Goal: Manage account settings

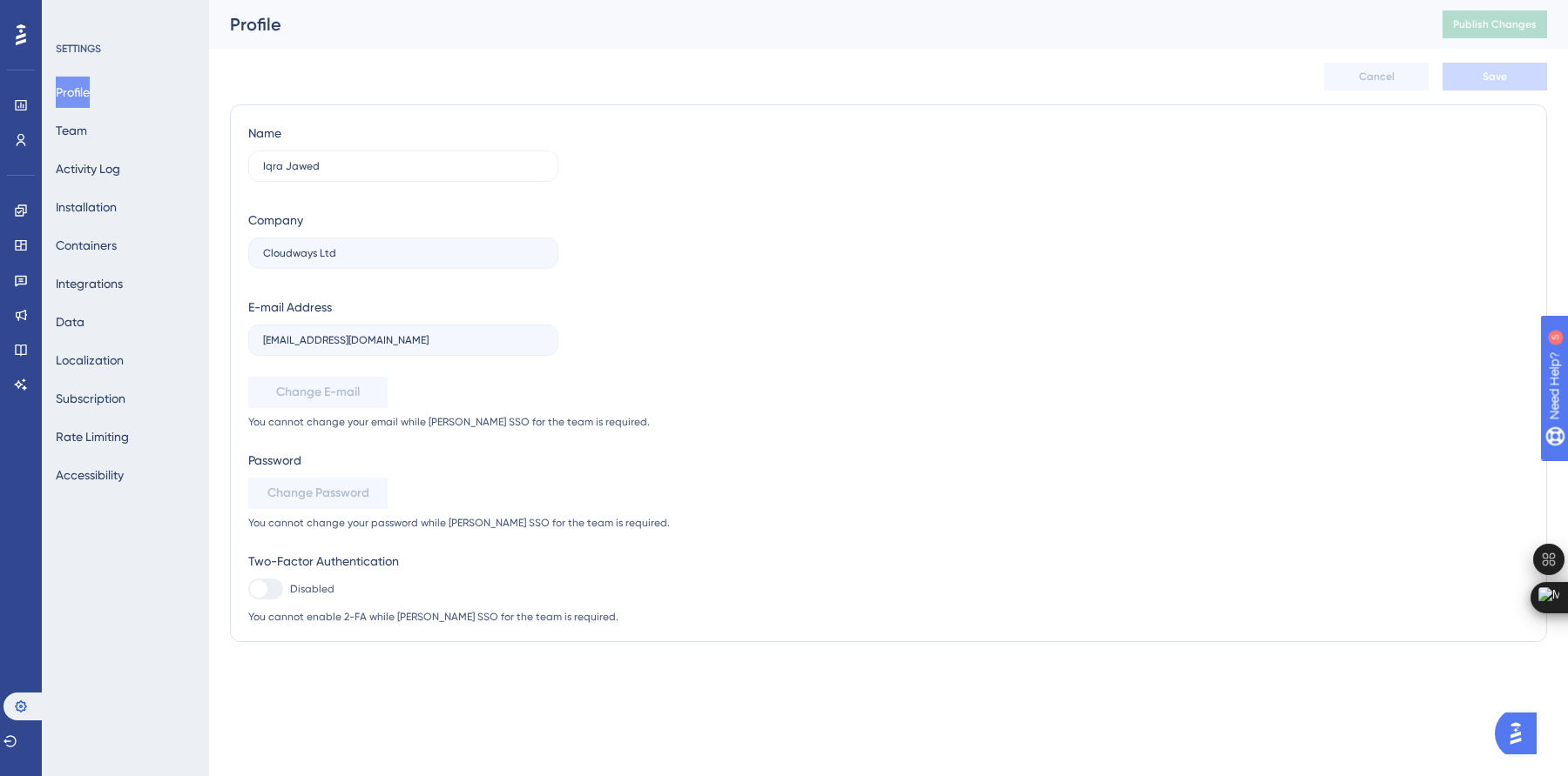
click at [87, 138] on div "✨ Save My Spot!✨" at bounding box center [785, 360] width 1568 height 776
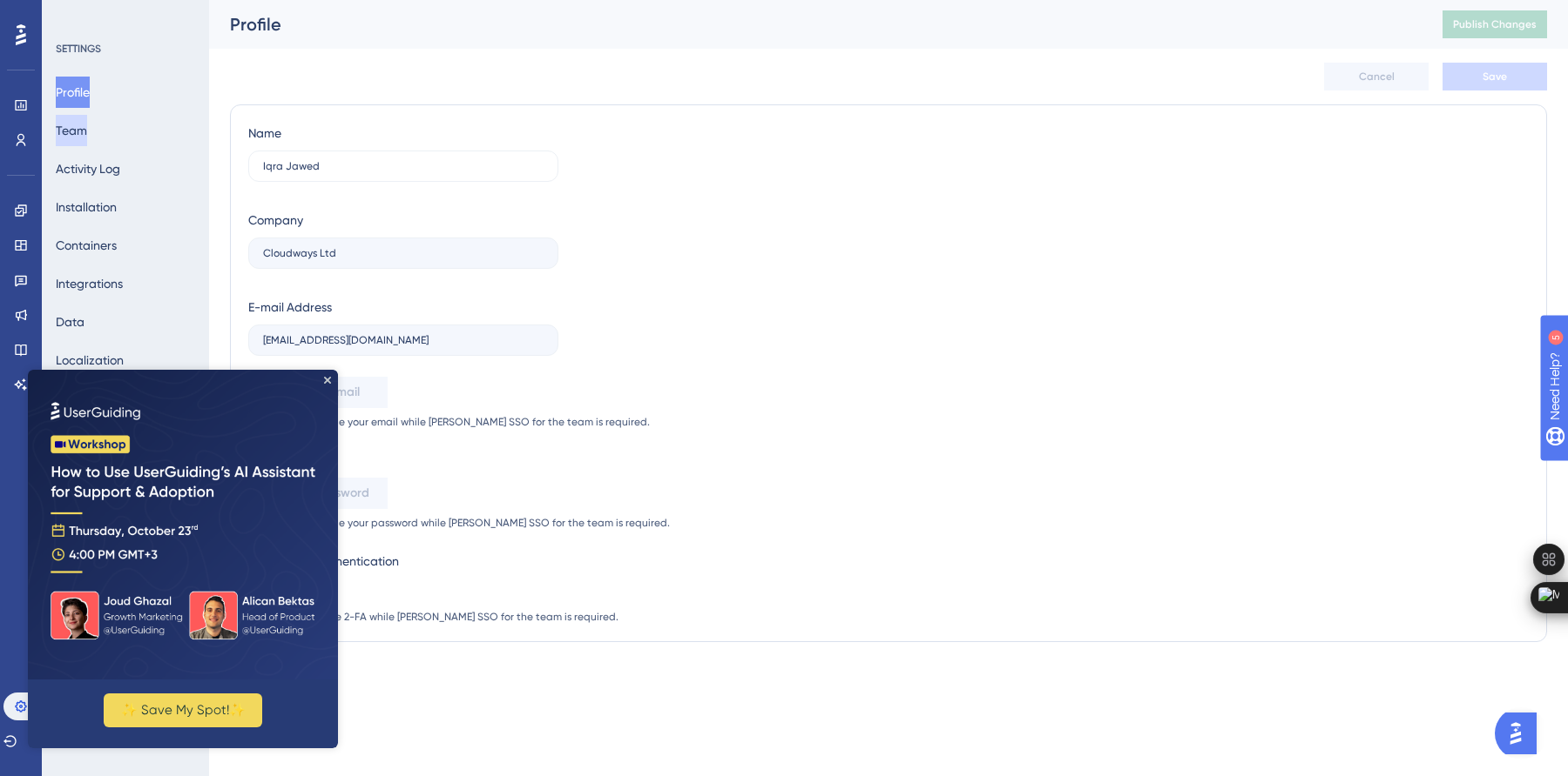
click at [84, 131] on button "Team" at bounding box center [71, 131] width 32 height 32
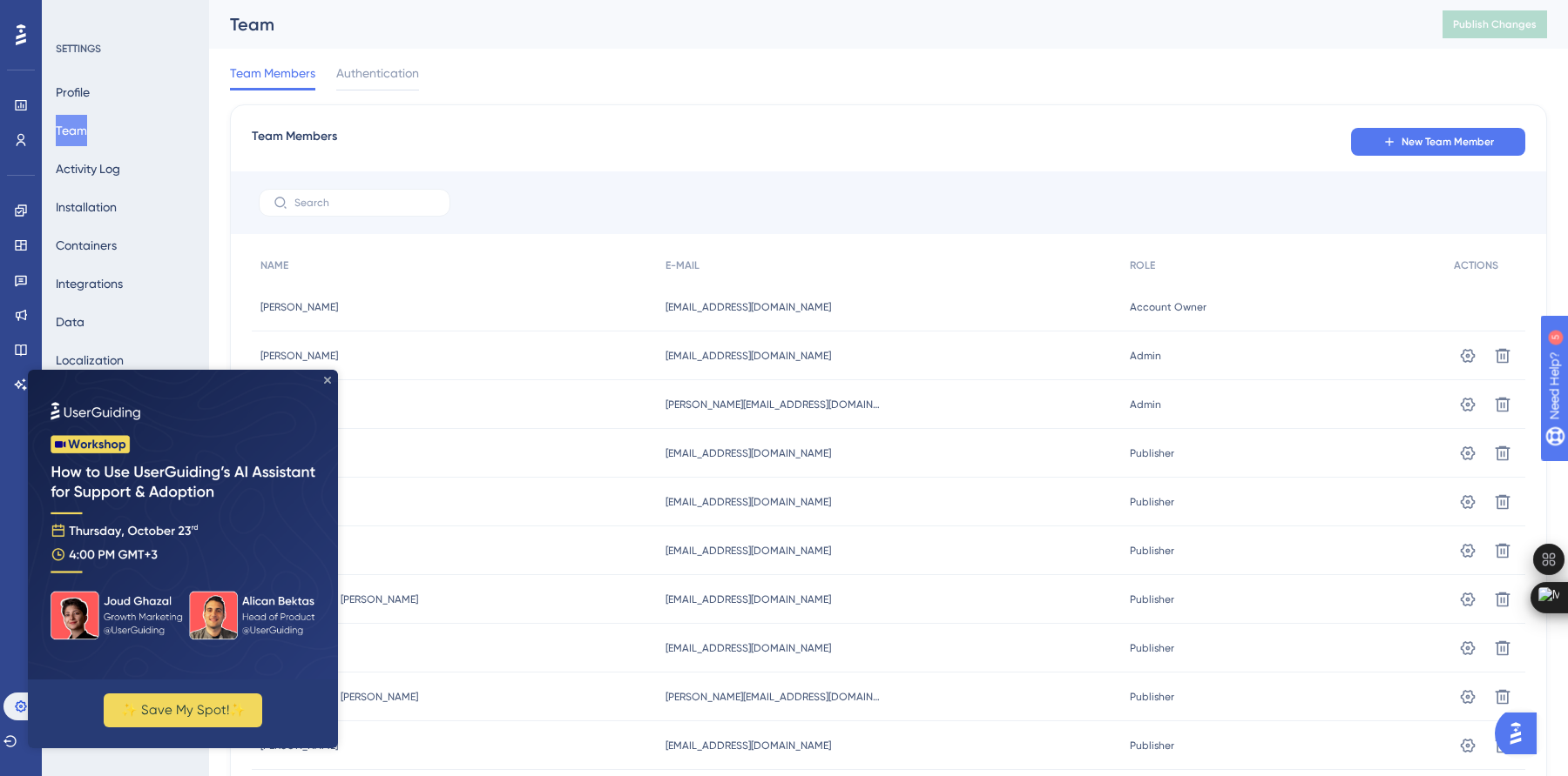
click at [326, 379] on icon "Close Preview" at bounding box center [327, 380] width 7 height 7
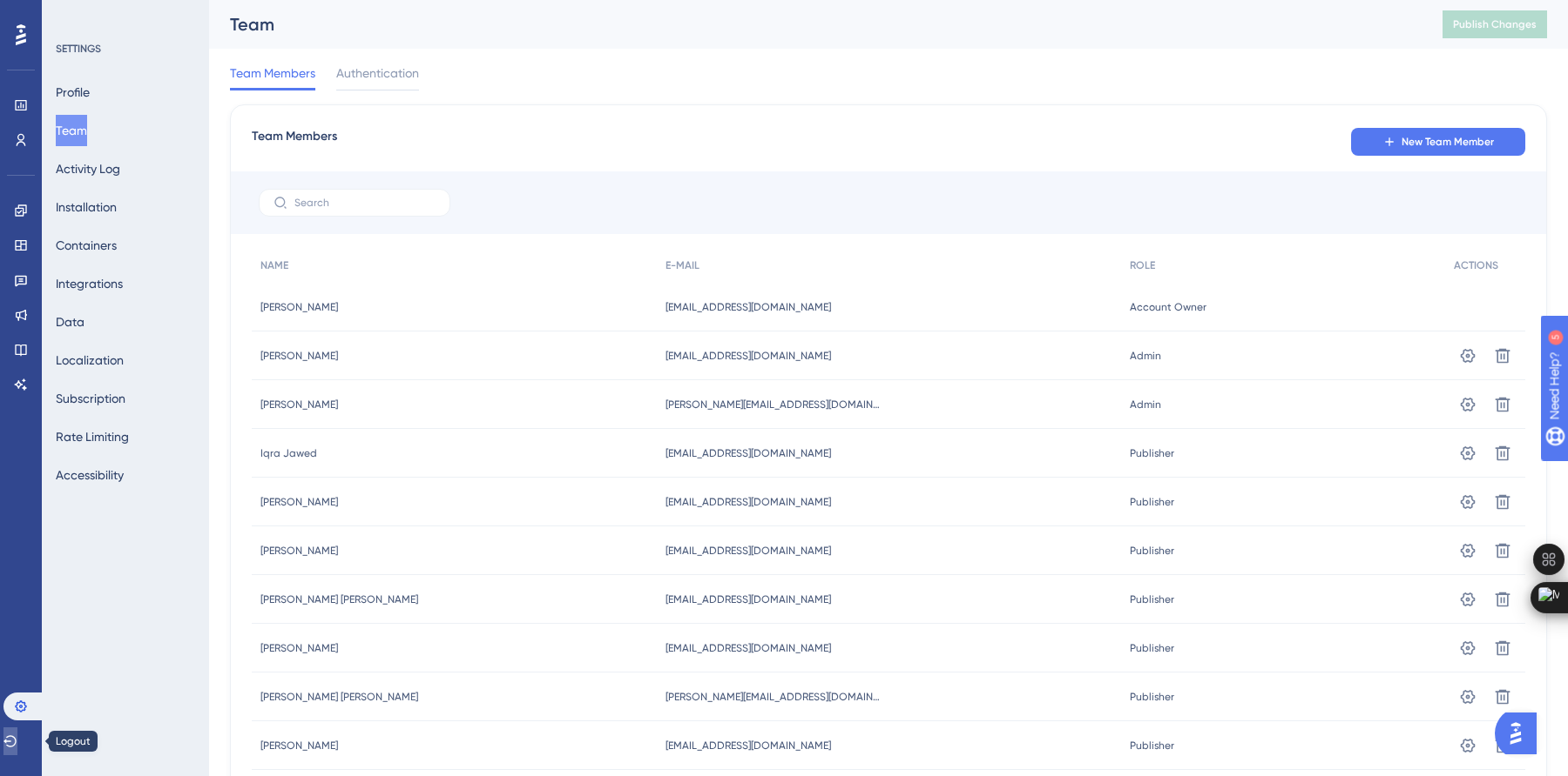
click at [18, 744] on button at bounding box center [11, 742] width 14 height 28
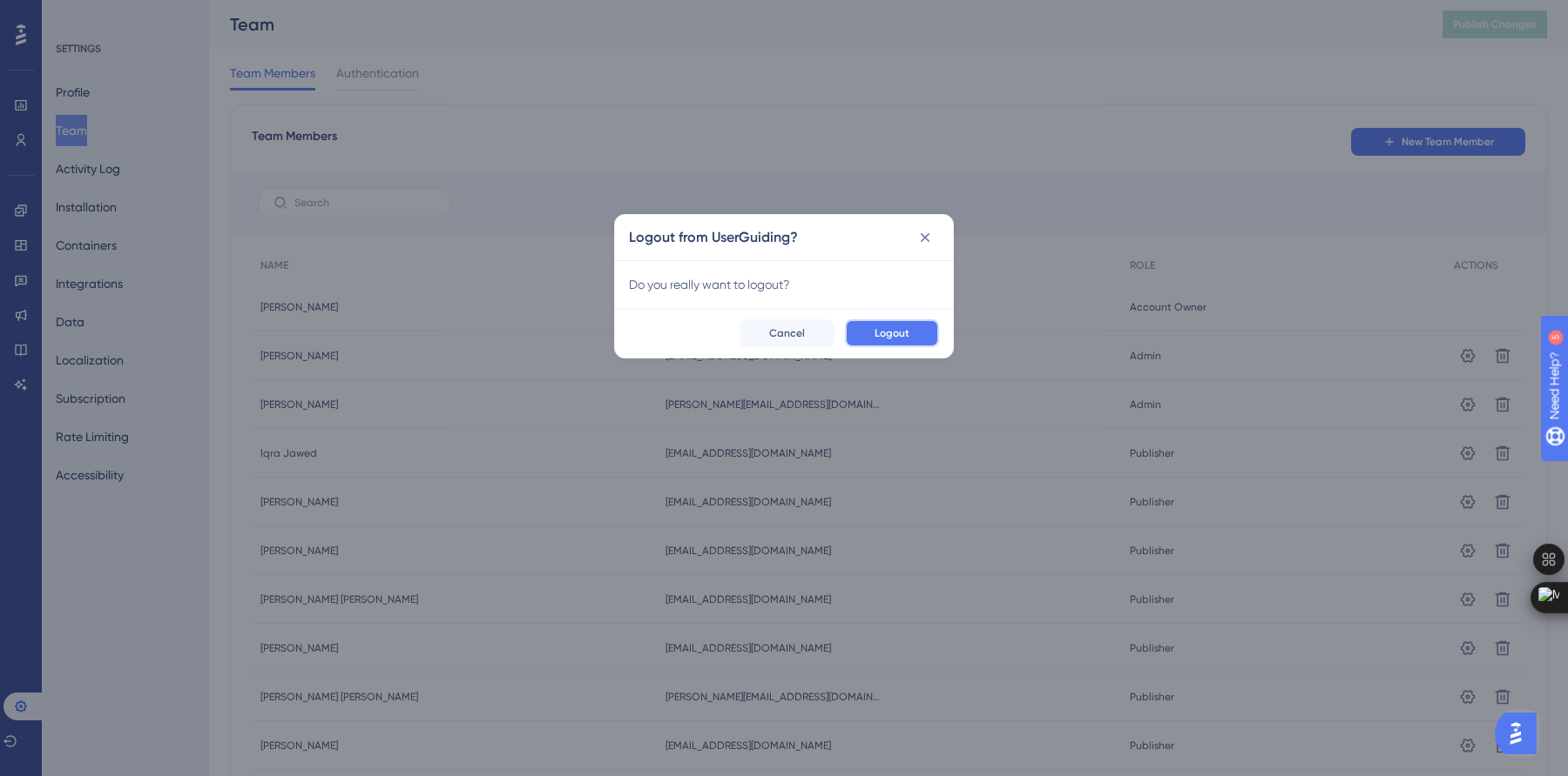
click at [863, 329] on button "Logout" at bounding box center [891, 333] width 94 height 28
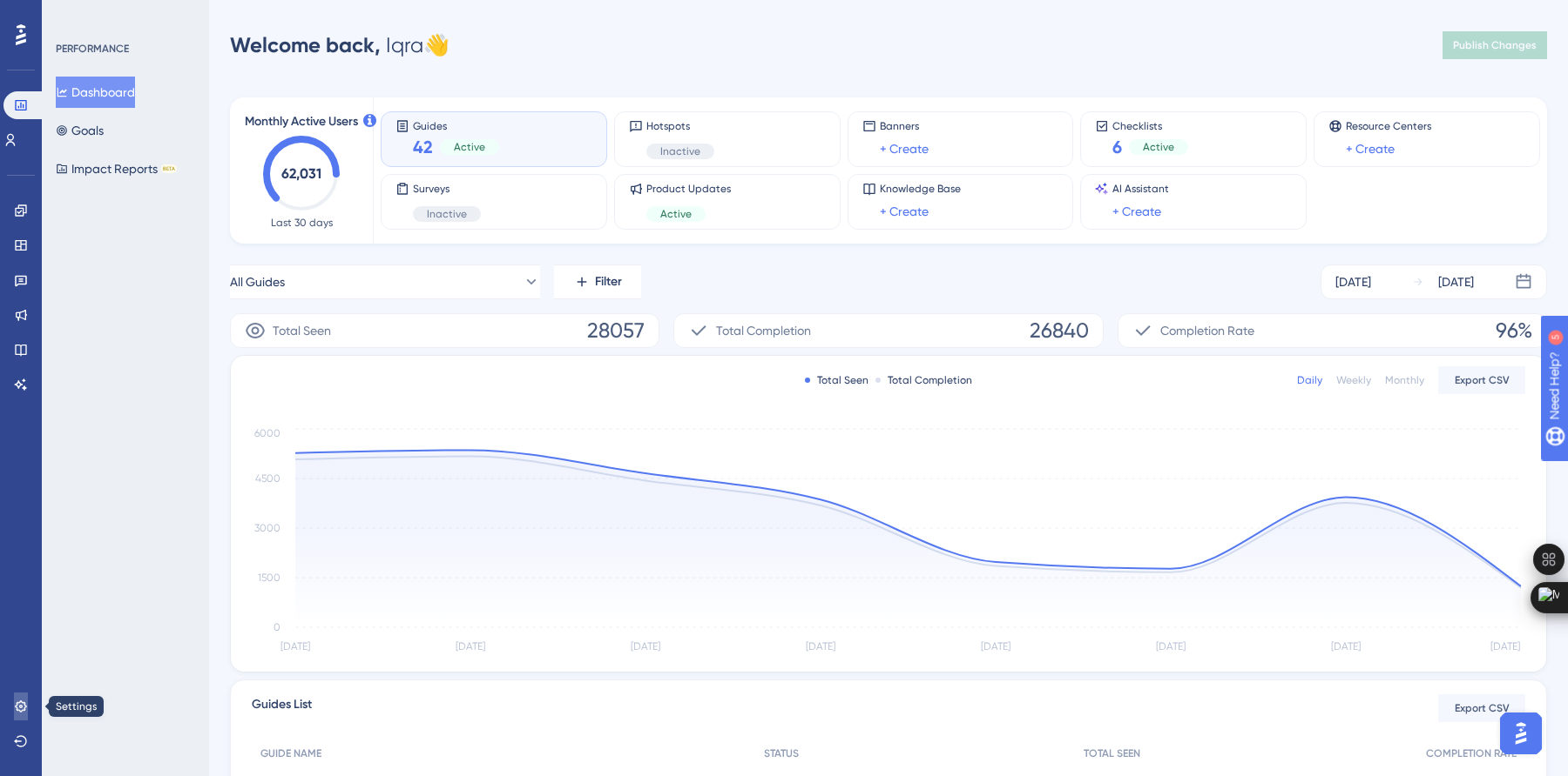
click at [26, 712] on icon at bounding box center [21, 707] width 14 height 14
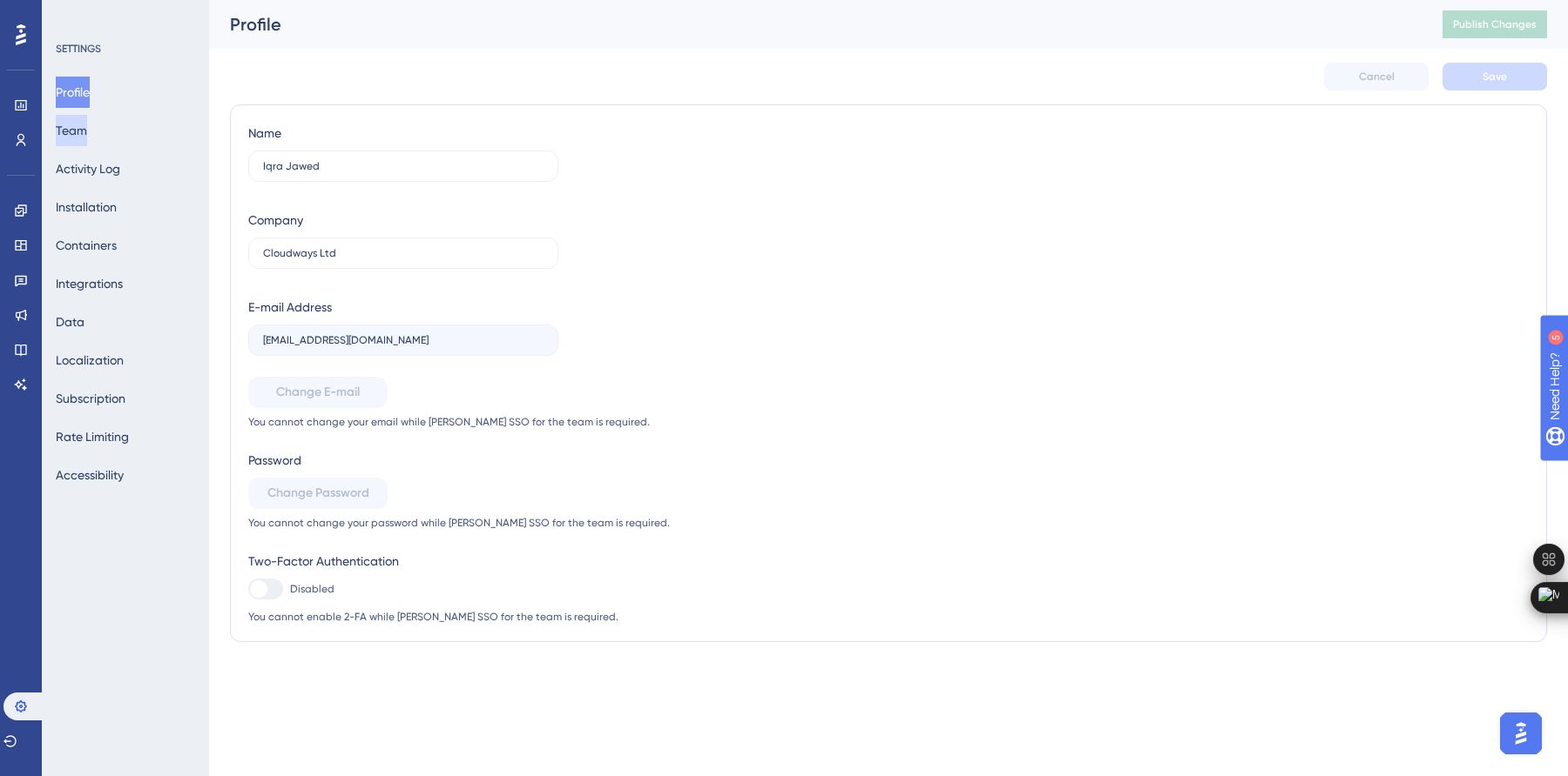
click at [87, 127] on button "Team" at bounding box center [71, 131] width 32 height 32
